Goal: Find specific page/section: Find specific page/section

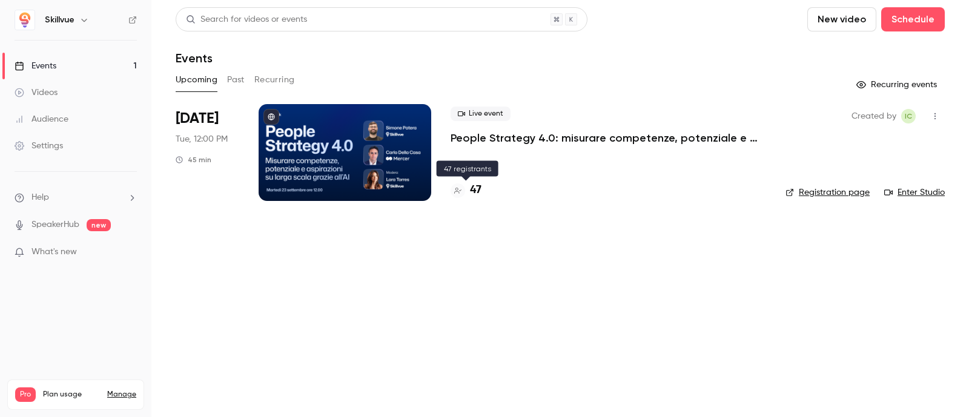
click at [476, 199] on h4 "47" at bounding box center [476, 190] width 12 height 16
